Goal: Task Accomplishment & Management: Use online tool/utility

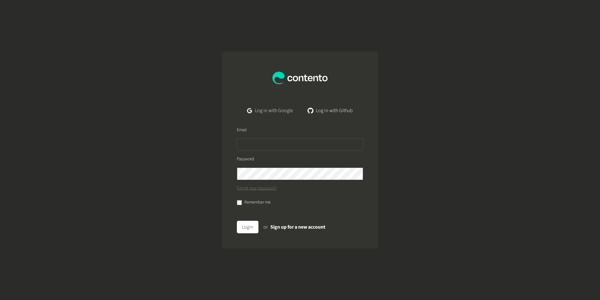
click at [280, 107] on link "Log in with Google" at bounding box center [270, 110] width 56 height 13
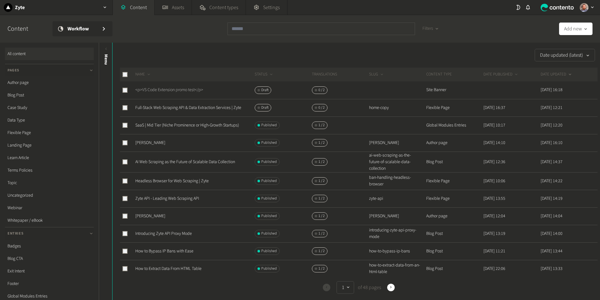
click at [179, 90] on link "<p>VS Code Extension promo test</p>" at bounding box center [169, 90] width 68 height 6
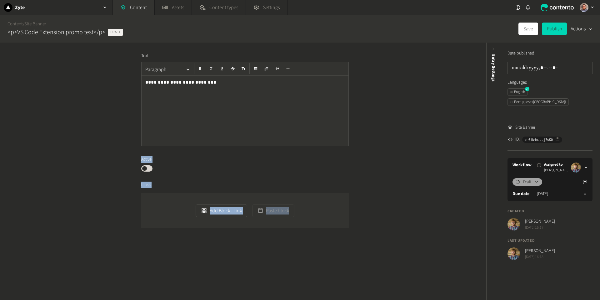
drag, startPoint x: 499, startPoint y: 93, endPoint x: 469, endPoint y: 93, distance: 30.0
click at [469, 93] on div "**********" at bounding box center [300, 171] width 600 height 257
click at [558, 137] on icon "button" at bounding box center [558, 139] width 4 height 4
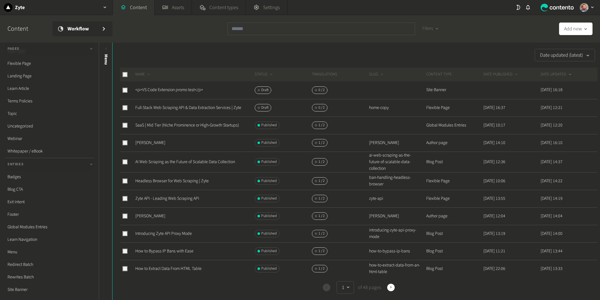
scroll to position [121, 0]
click at [18, 237] on link "Site Banner" at bounding box center [49, 237] width 89 height 13
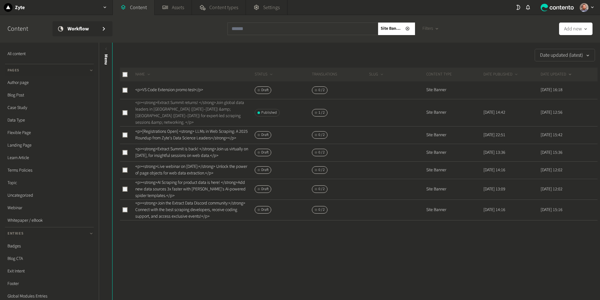
click at [195, 108] on link "<p><strong>Extract Summit returns! </strong>Join global data leaders in Austin …" at bounding box center [189, 112] width 109 height 26
